Goal: Navigation & Orientation: Find specific page/section

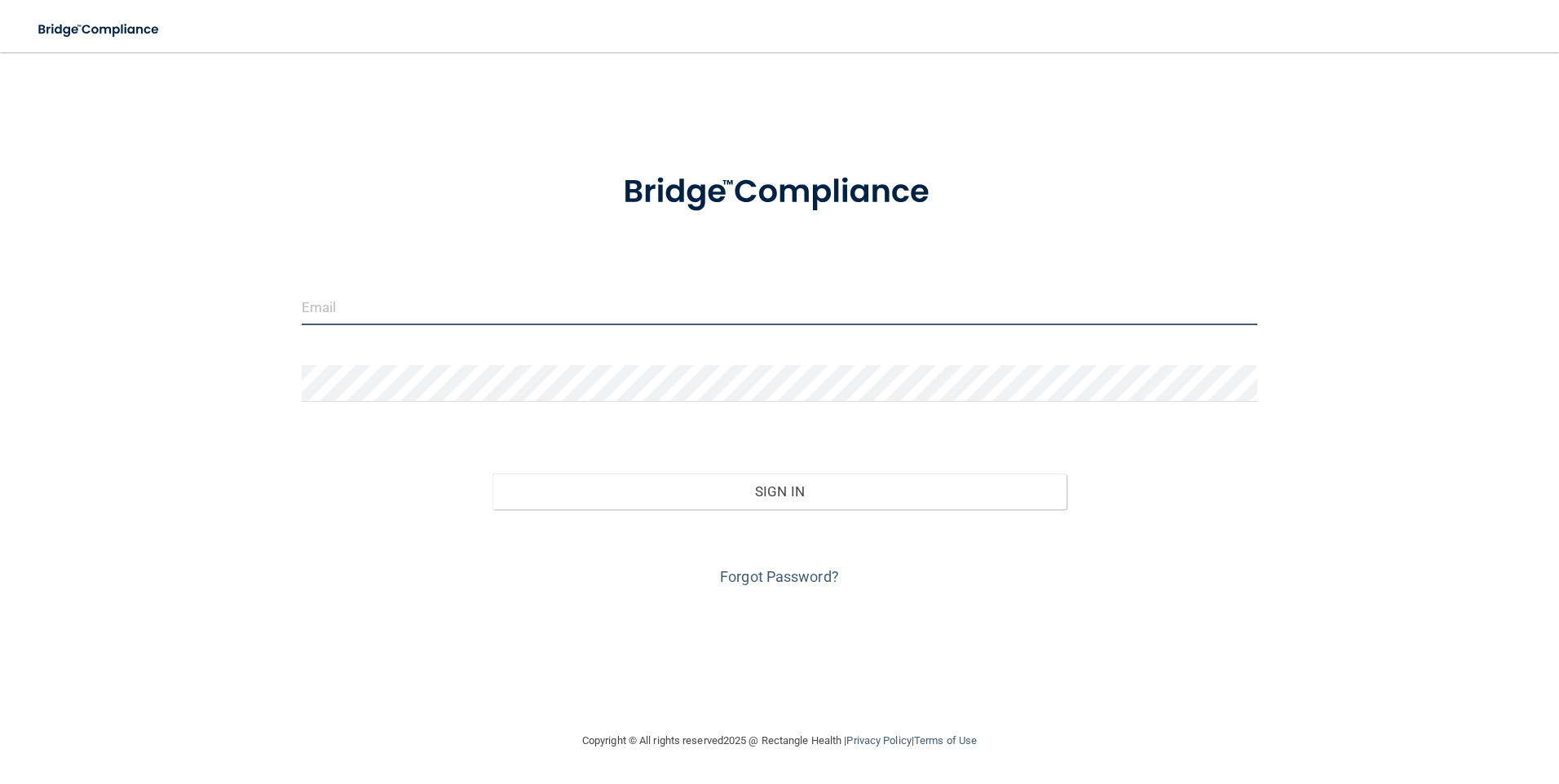
click at [382, 305] on input "email" at bounding box center [779, 306] width 957 height 37
type input "[EMAIL_ADDRESS][DOMAIN_NAME]"
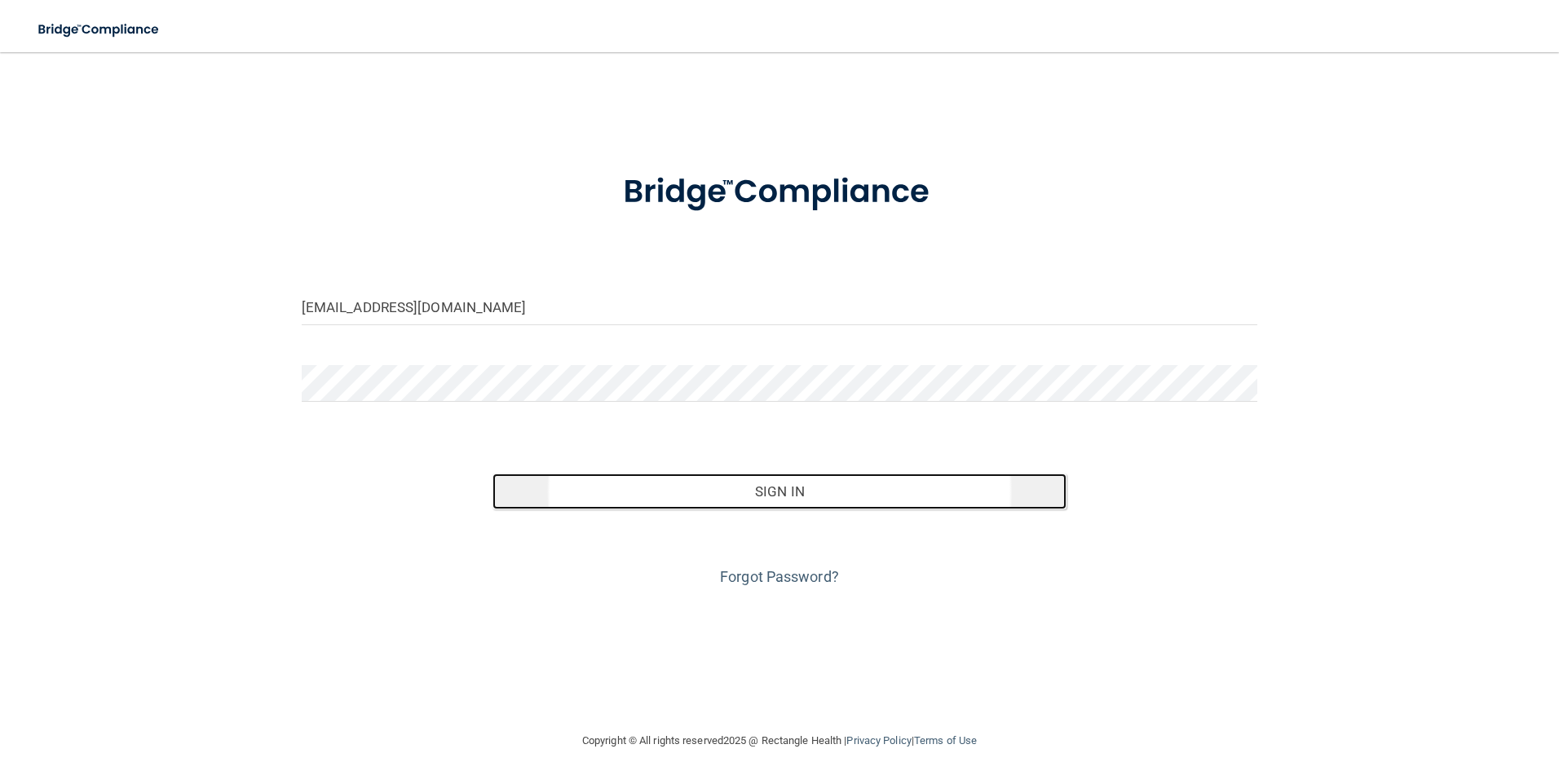
click at [713, 496] on button "Sign In" at bounding box center [779, 491] width 574 height 36
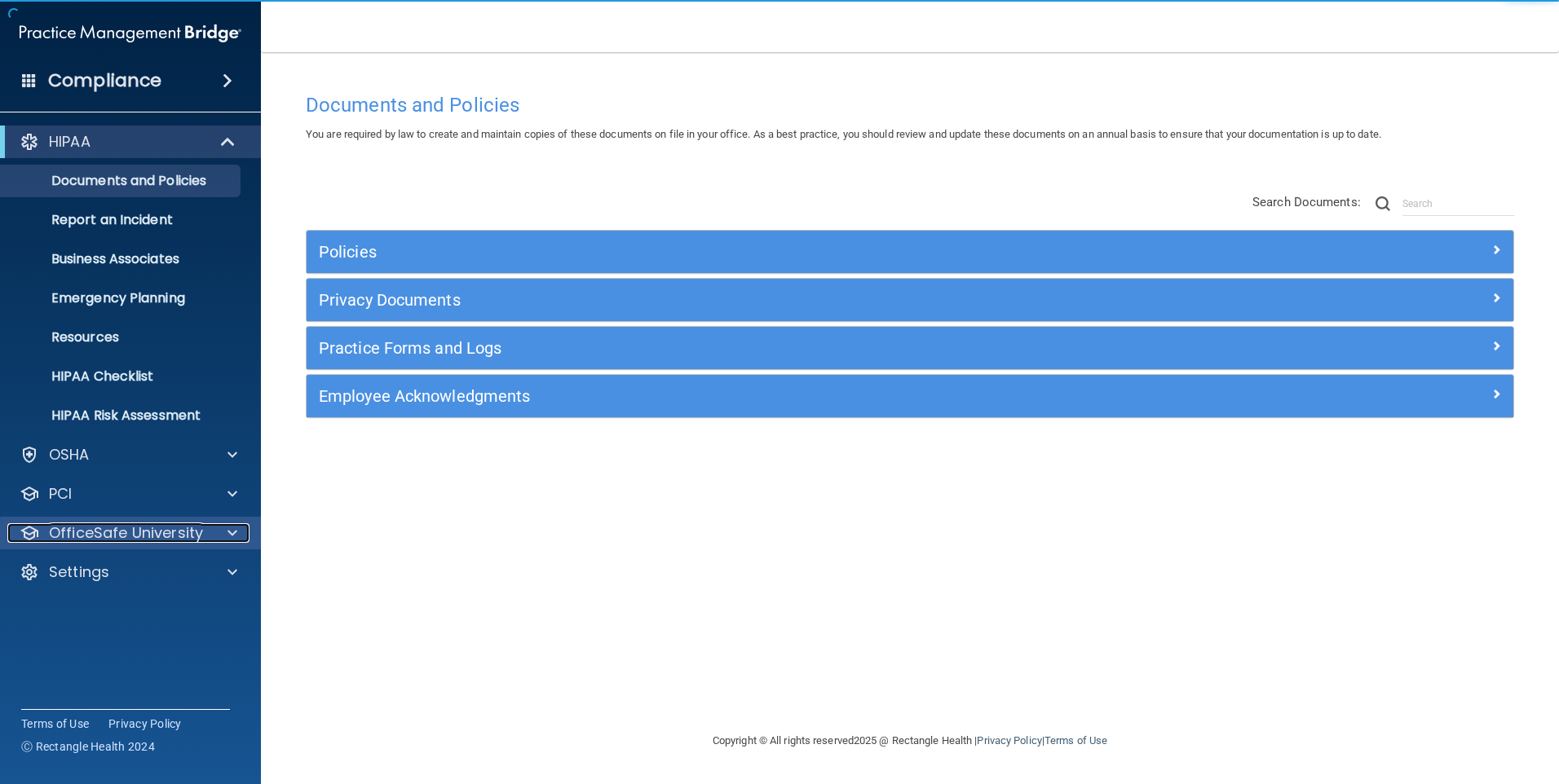
click at [91, 529] on p "OfficeSafe University" at bounding box center [125, 532] width 154 height 20
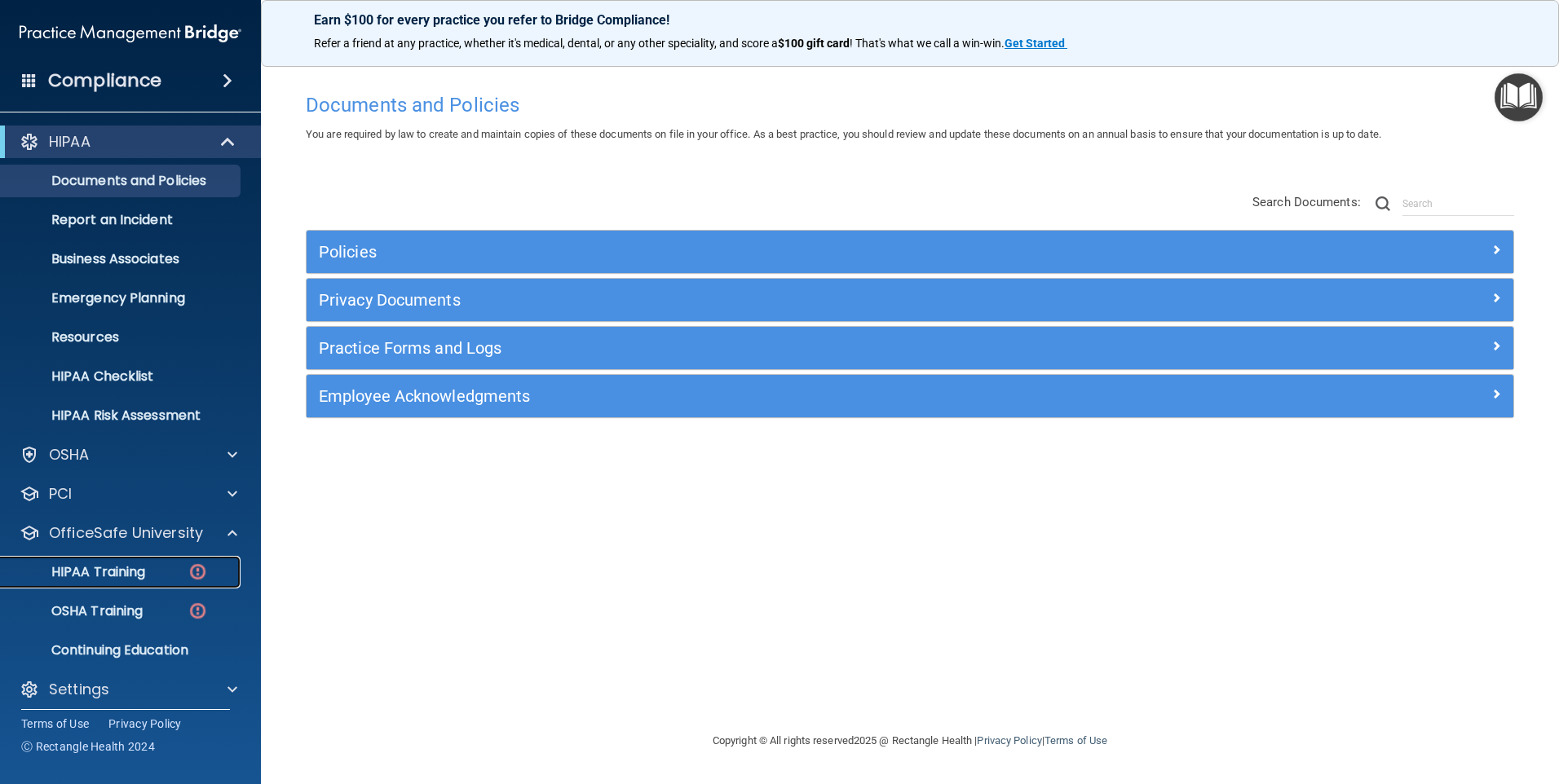
click at [98, 574] on p "HIPAA Training" at bounding box center [78, 572] width 135 height 16
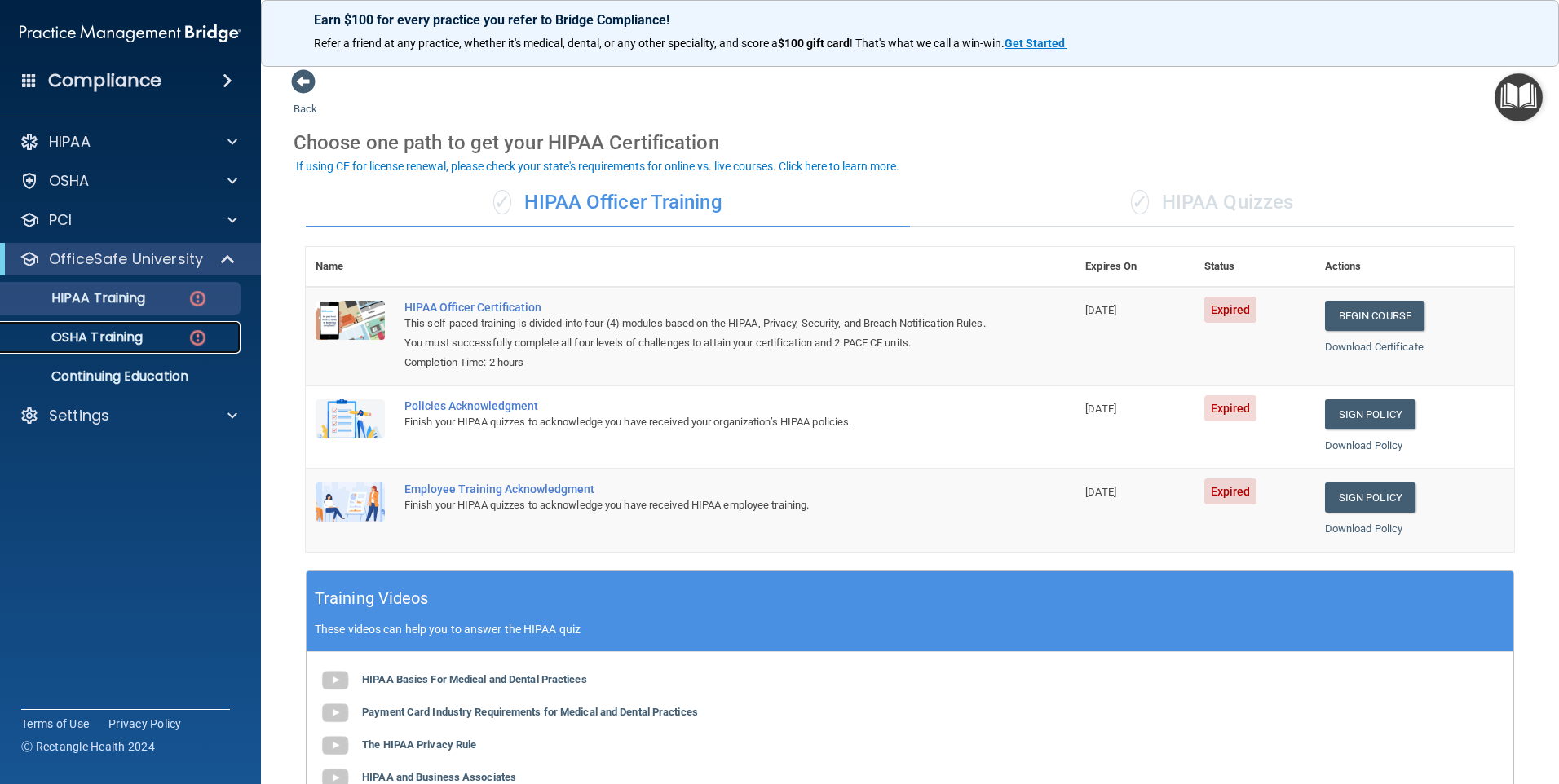
click at [113, 323] on link "OSHA Training" at bounding box center [112, 337] width 257 height 32
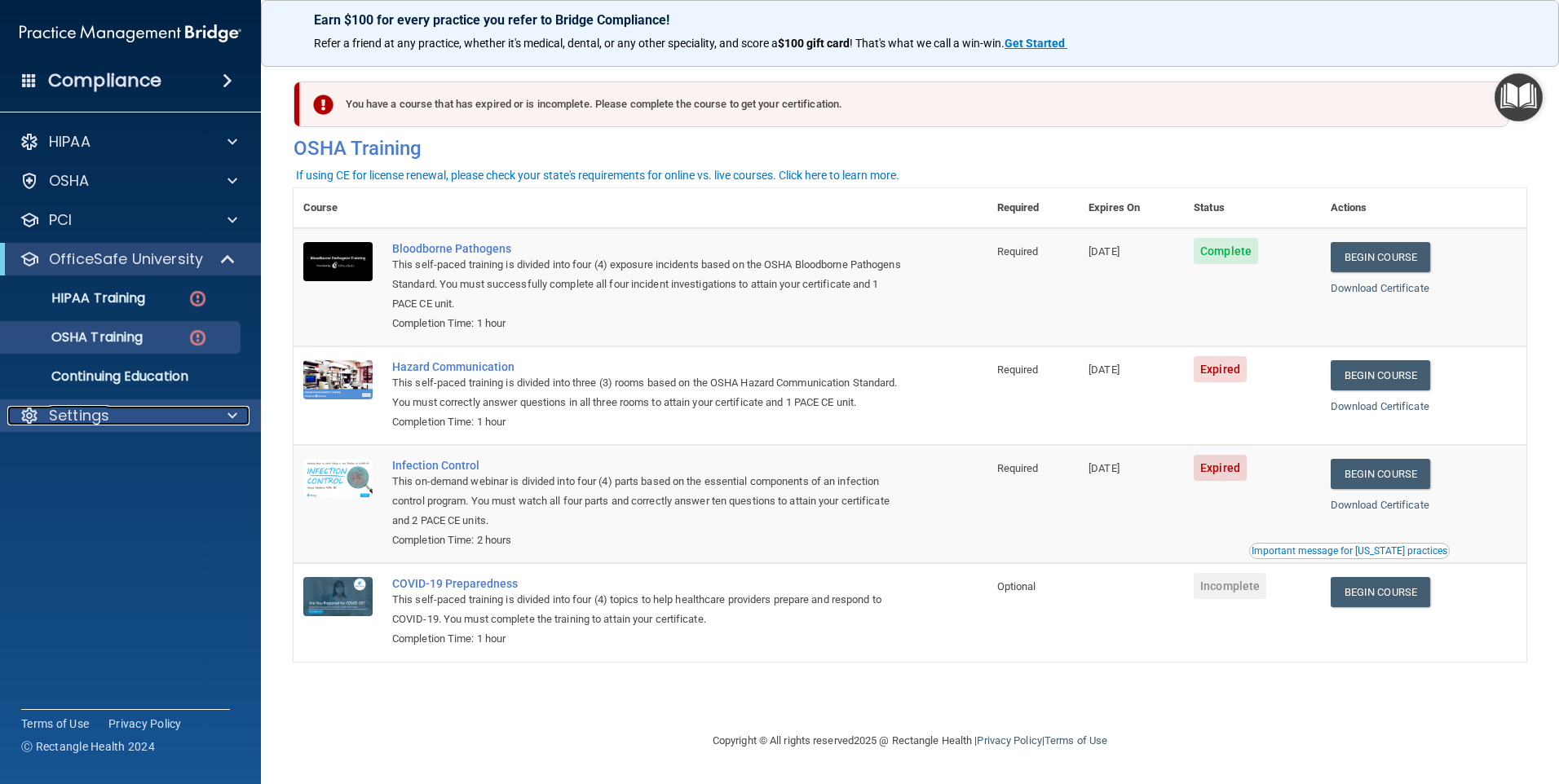
click at [113, 418] on div "Settings" at bounding box center [108, 415] width 202 height 20
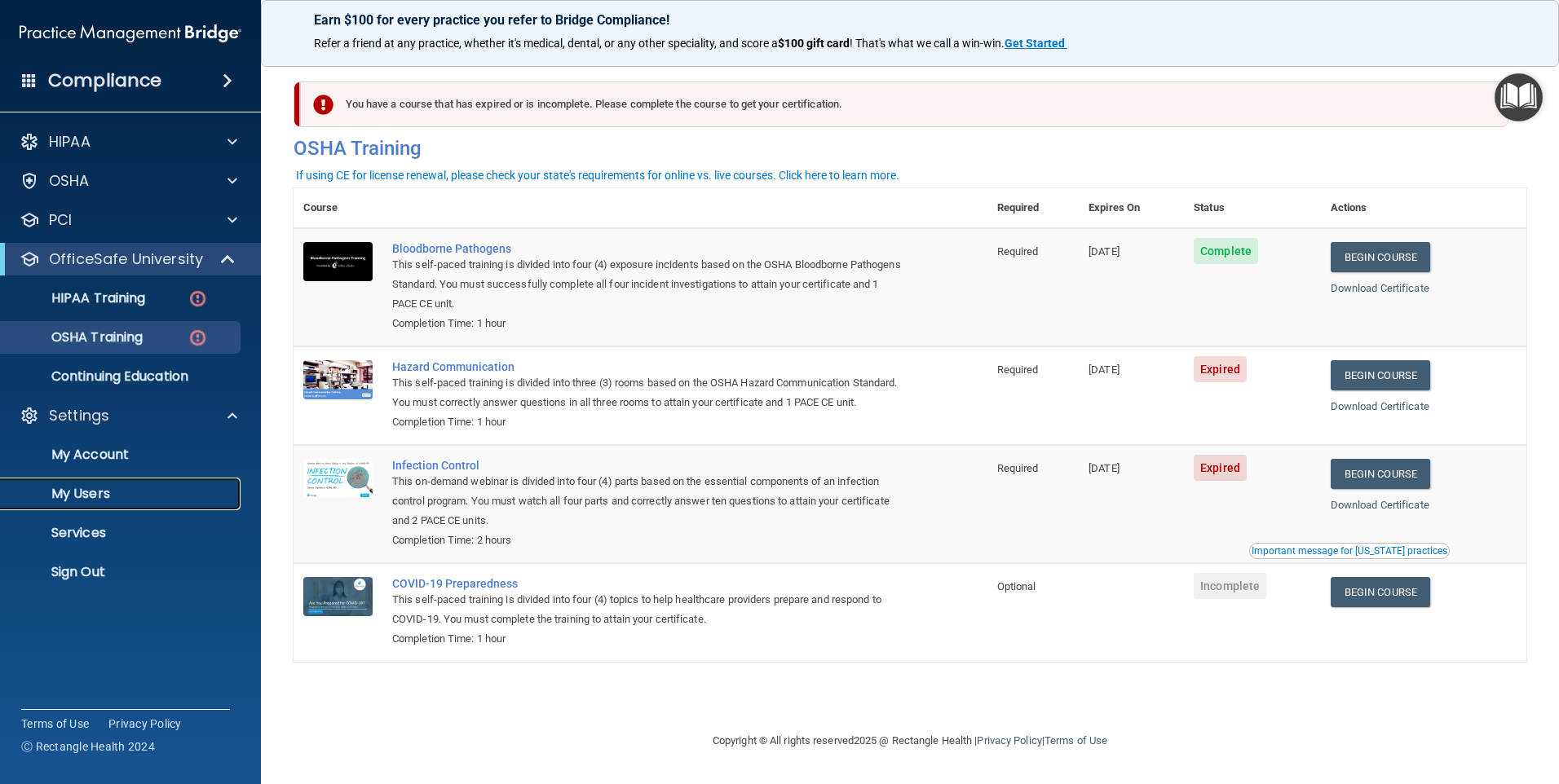
drag, startPoint x: 94, startPoint y: 488, endPoint x: 134, endPoint y: 487, distance: 40.0
click at [93, 489] on p "My Users" at bounding box center [121, 493] width 223 height 16
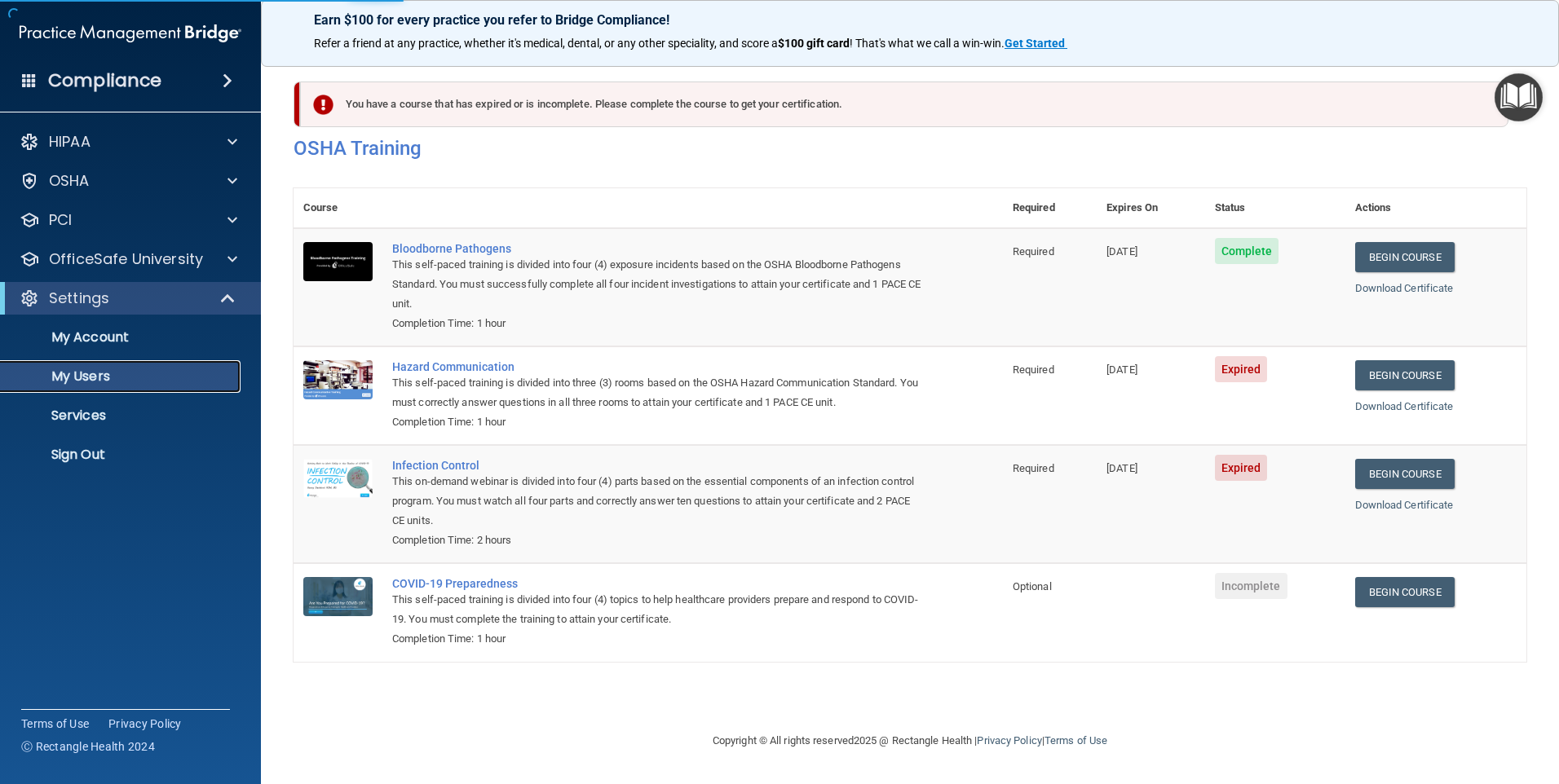
select select "20"
